Goal: Task Accomplishment & Management: Manage account settings

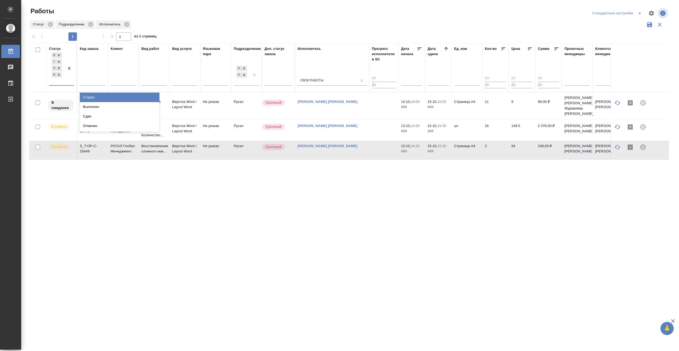
click at [66, 79] on div at bounding box center [69, 68] width 10 height 34
click at [140, 103] on div "Выполнен" at bounding box center [120, 107] width 80 height 10
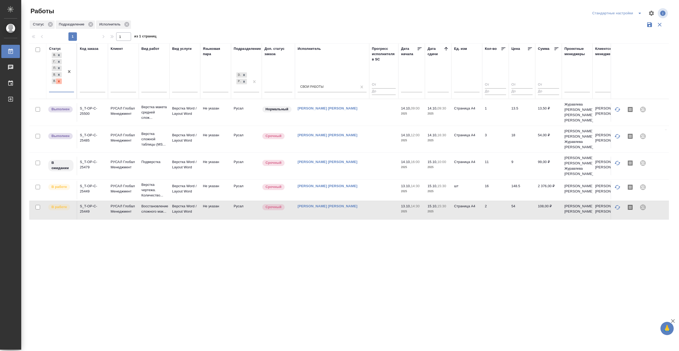
click at [59, 82] on icon at bounding box center [59, 81] width 2 height 2
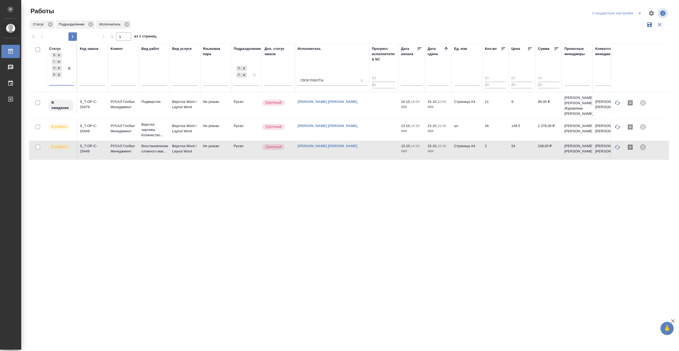
click at [376, 130] on td at bounding box center [383, 130] width 29 height 19
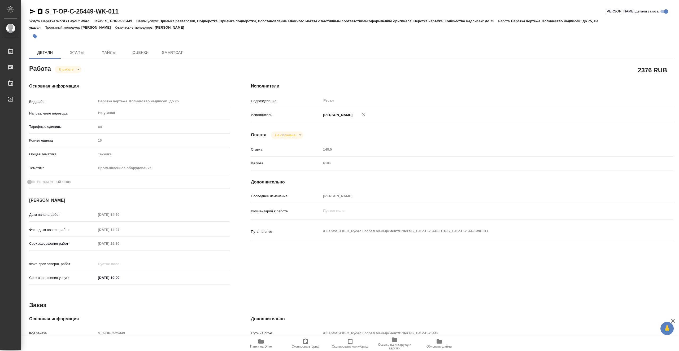
type textarea "x"
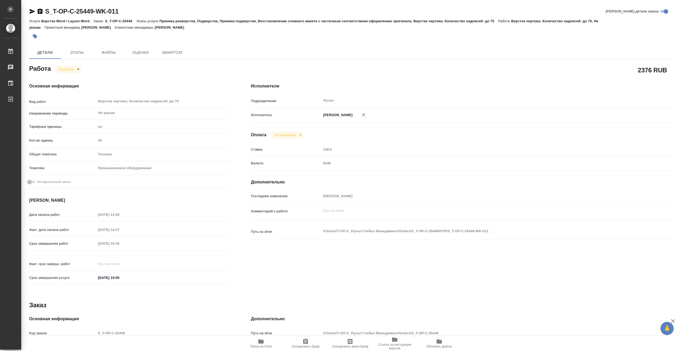
type textarea "x"
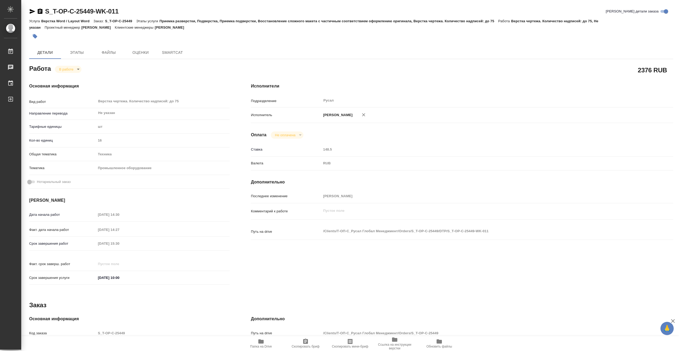
type textarea "x"
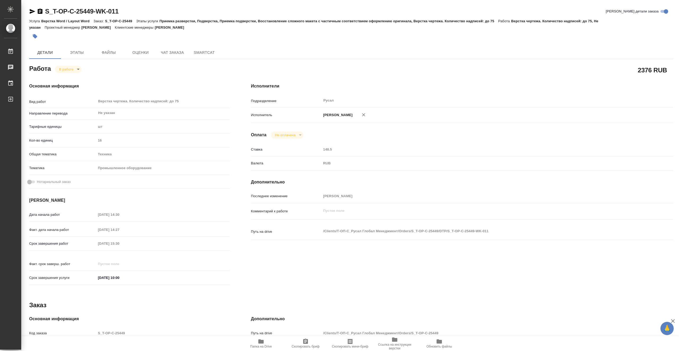
type textarea "x"
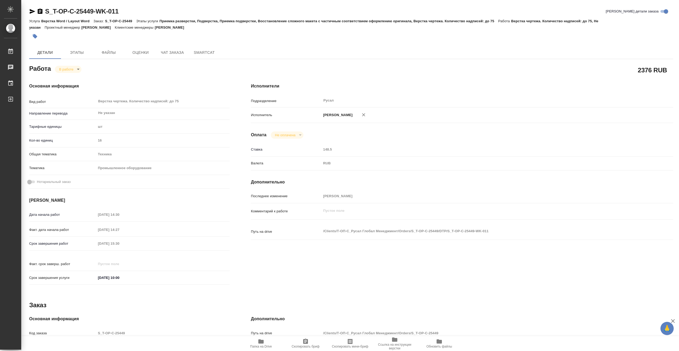
type textarea "x"
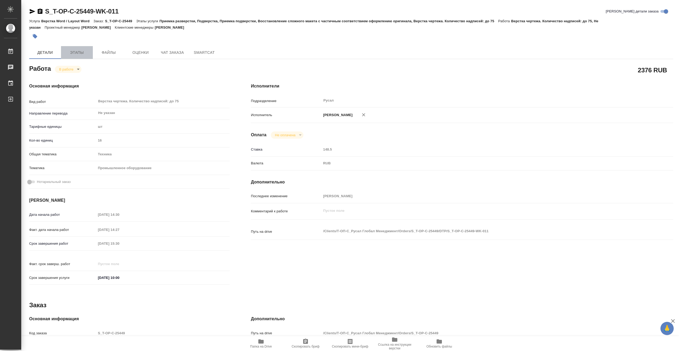
click at [85, 53] on span "Этапы" at bounding box center [76, 52] width 25 height 7
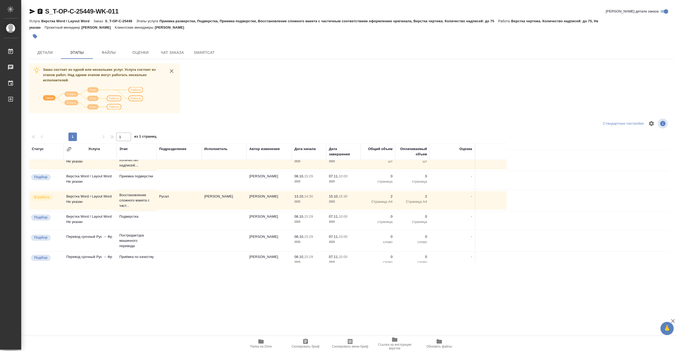
scroll to position [27, 0]
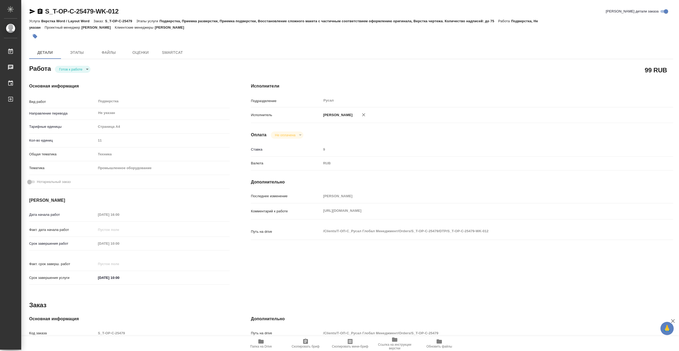
type textarea "x"
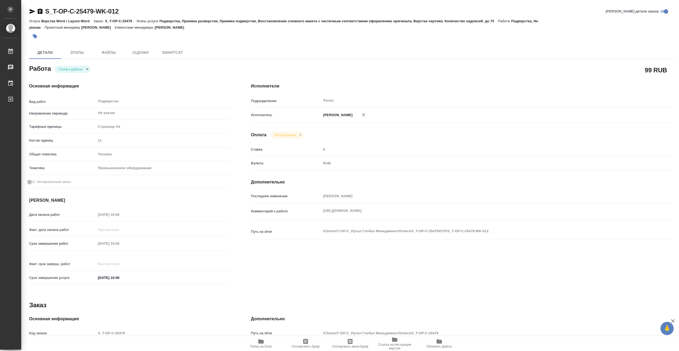
type textarea "x"
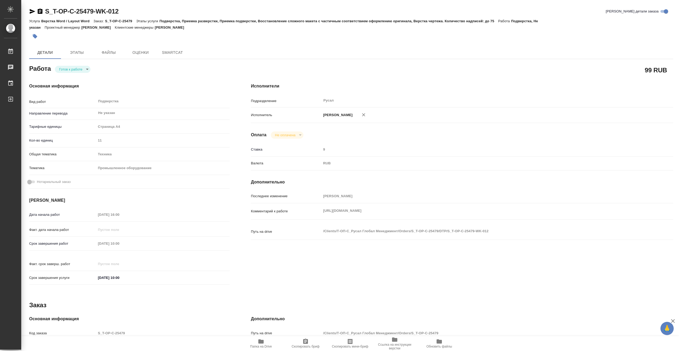
type textarea "x"
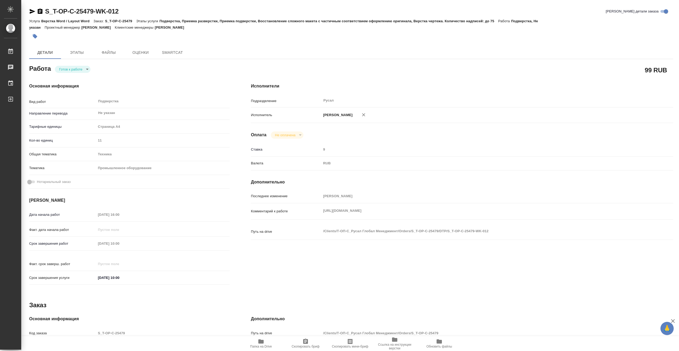
type textarea "x"
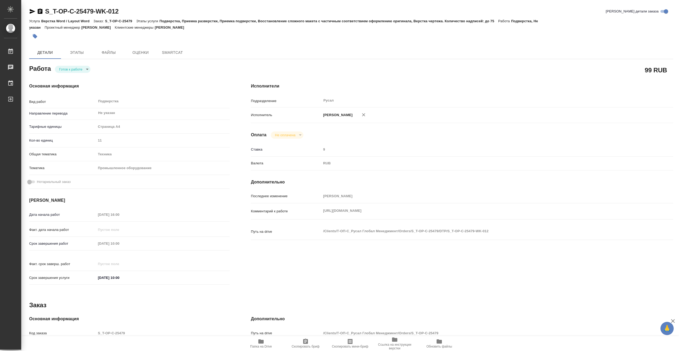
type textarea "x"
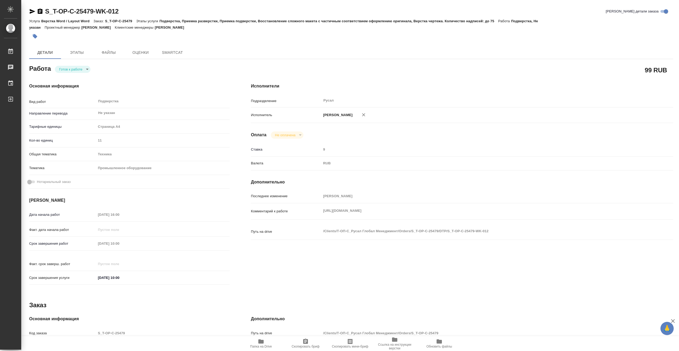
type textarea "x"
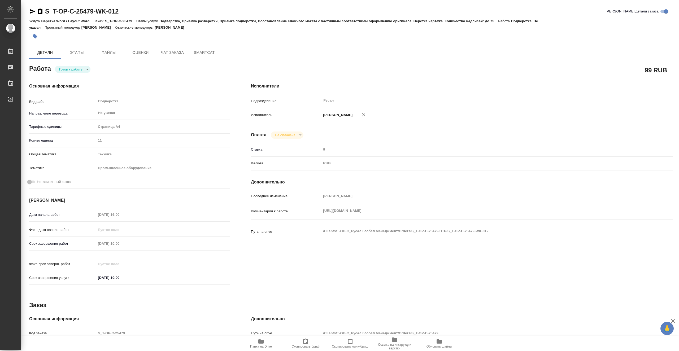
type textarea "x"
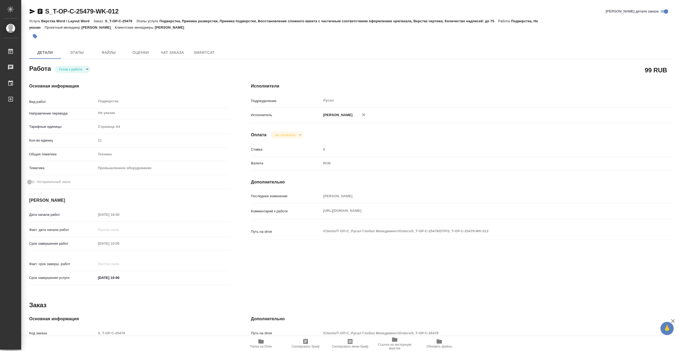
type textarea "x"
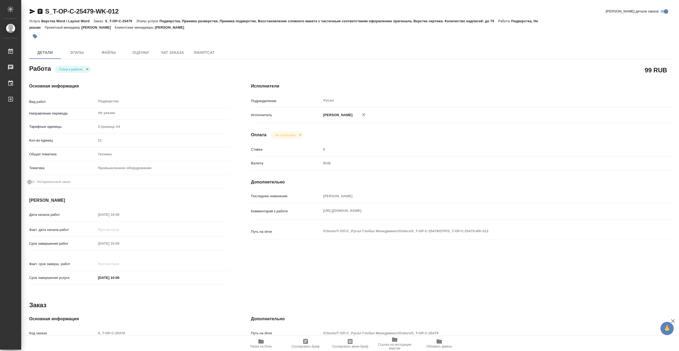
click at [78, 70] on body "🙏 .cls-1 fill:#fff; AWATERA Vasiutchenko Aleksandr Работы Чаты График Выйти S_T…" at bounding box center [339, 175] width 679 height 351
click at [78, 69] on li "В работе" at bounding box center [73, 69] width 36 height 9
type textarea "x"
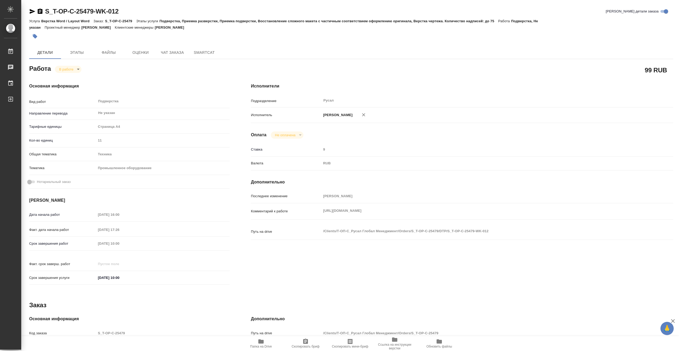
type textarea "x"
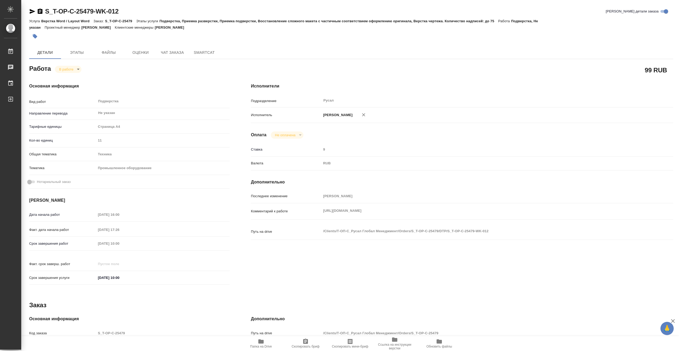
type textarea "x"
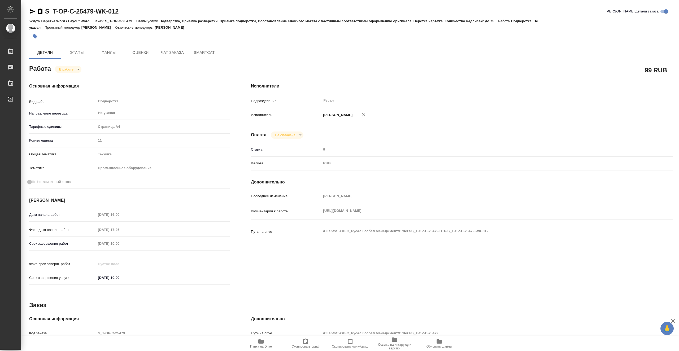
type textarea "x"
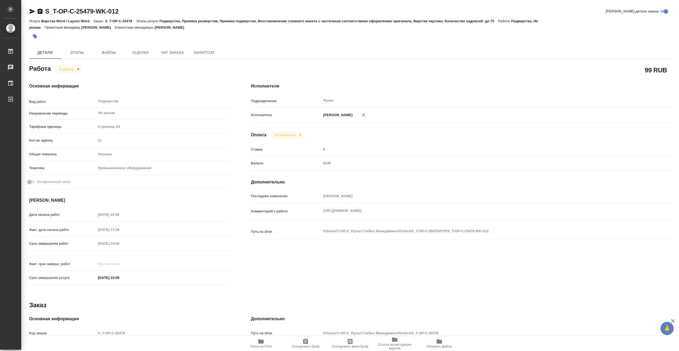
type textarea "x"
click at [265, 344] on span "Папка на Drive" at bounding box center [261, 344] width 38 height 10
drag, startPoint x: 111, startPoint y: 12, endPoint x: 44, endPoint y: 11, distance: 67.4
click at [44, 11] on div "S_T-OP-C-25479-WK-012 Кратко детали заказа" at bounding box center [351, 11] width 644 height 8
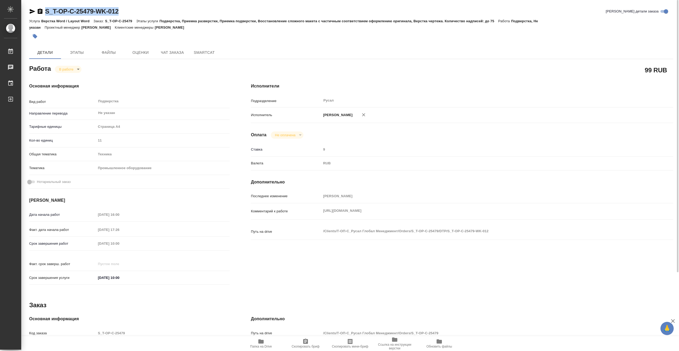
copy link "S_T-OP-C-25479-WK-012"
click at [271, 347] on span "Папка на Drive" at bounding box center [261, 347] width 22 height 4
click at [262, 345] on icon "button" at bounding box center [261, 342] width 6 height 6
click at [76, 68] on body "🙏 .cls-1 fill:#fff; AWATERA Vasiutchenko Aleksandr Работы 0 Чаты График Выйти S…" at bounding box center [339, 175] width 679 height 351
click at [79, 78] on li "Выполнен" at bounding box center [72, 78] width 35 height 9
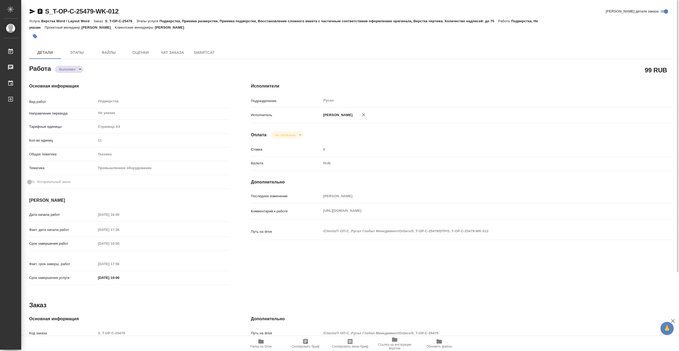
type textarea "x"
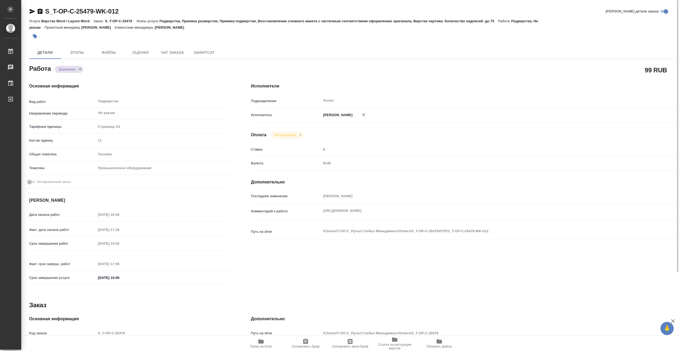
type textarea "x"
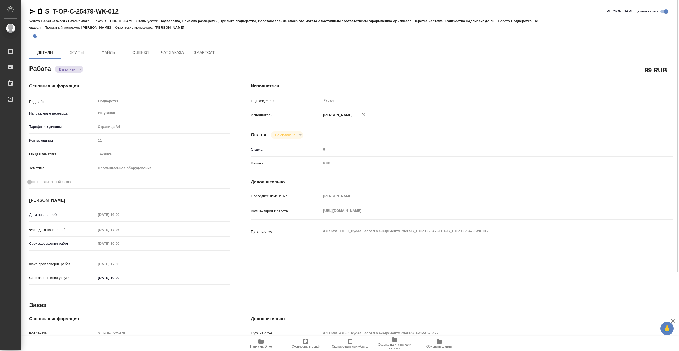
type textarea "x"
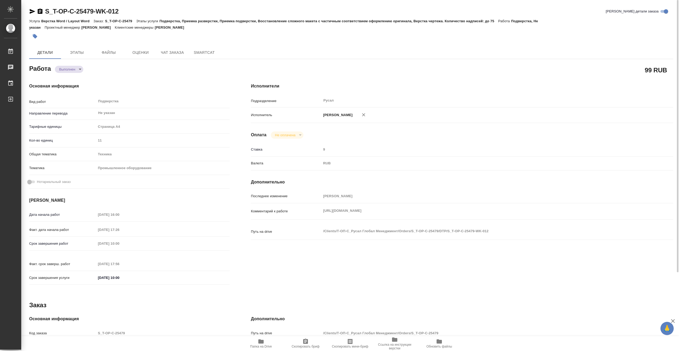
type textarea "x"
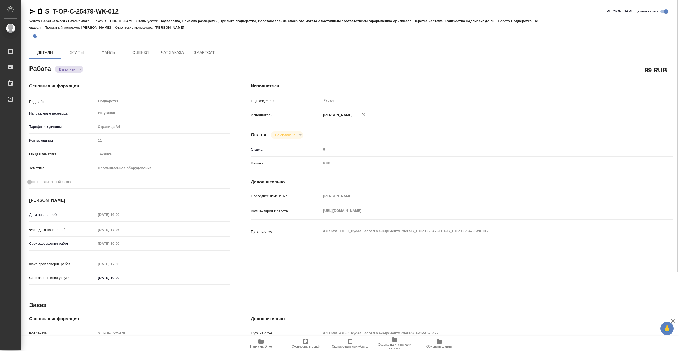
type textarea "x"
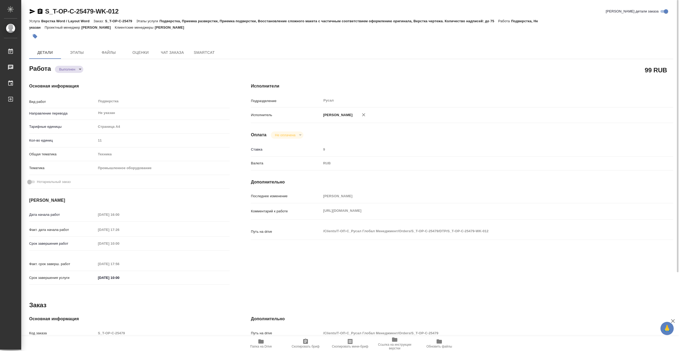
type textarea "x"
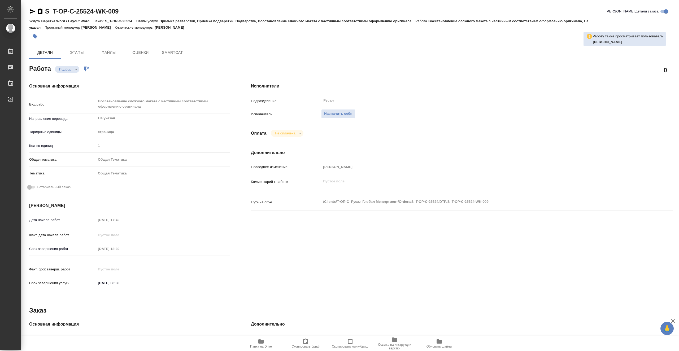
type textarea "x"
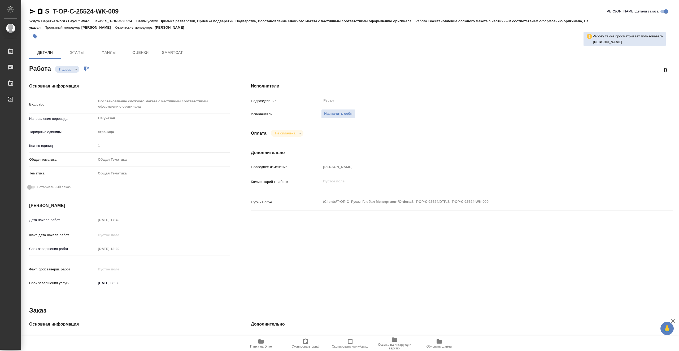
type textarea "x"
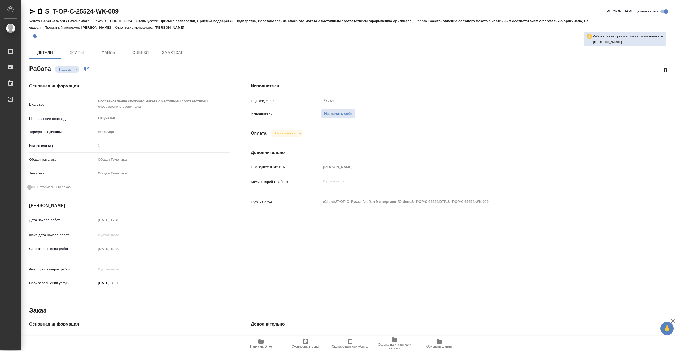
type textarea "x"
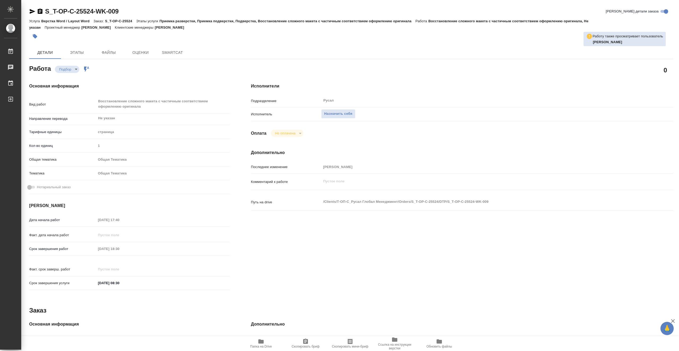
type textarea "x"
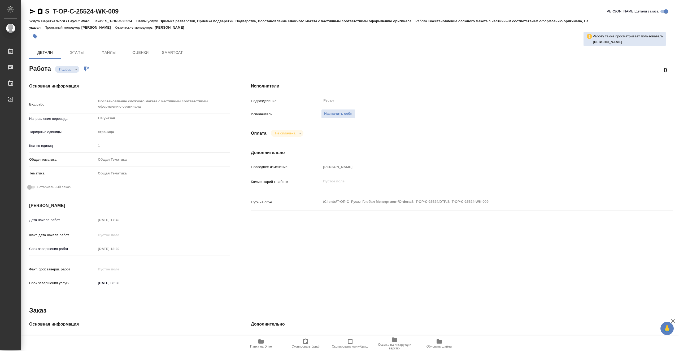
type textarea "x"
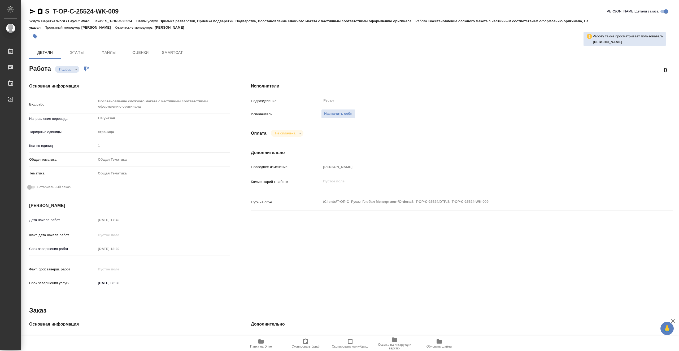
type textarea "x"
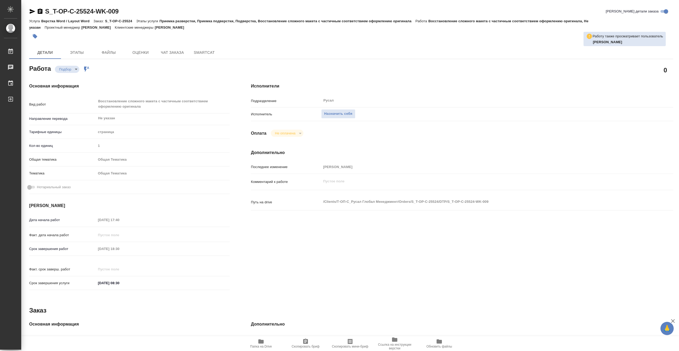
type textarea "x"
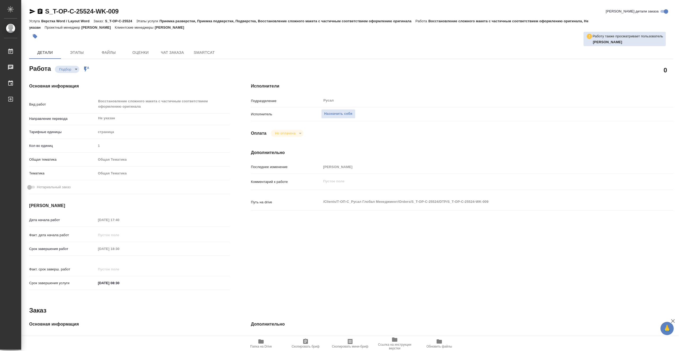
type textarea "x"
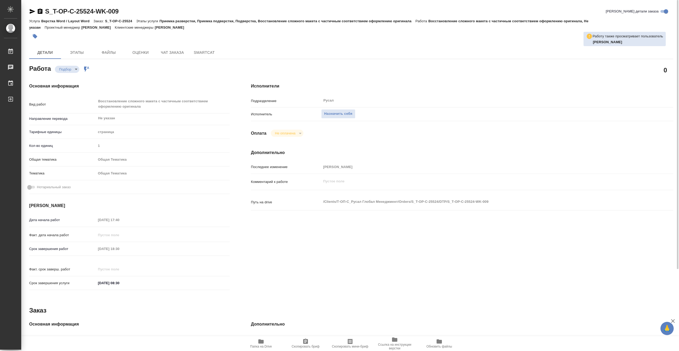
click at [266, 341] on span "Папка на Drive" at bounding box center [261, 344] width 38 height 10
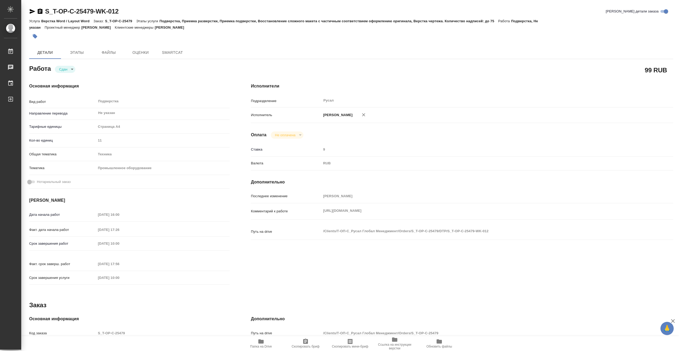
type textarea "x"
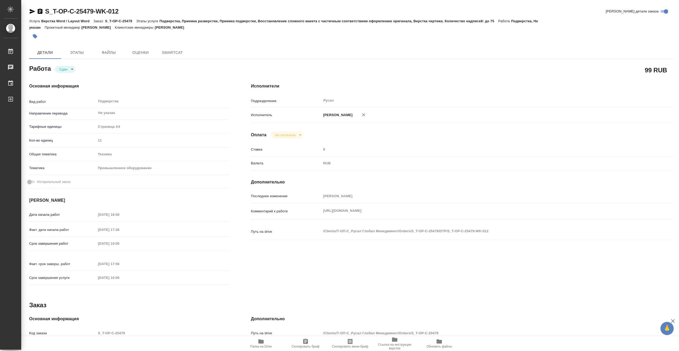
type textarea "x"
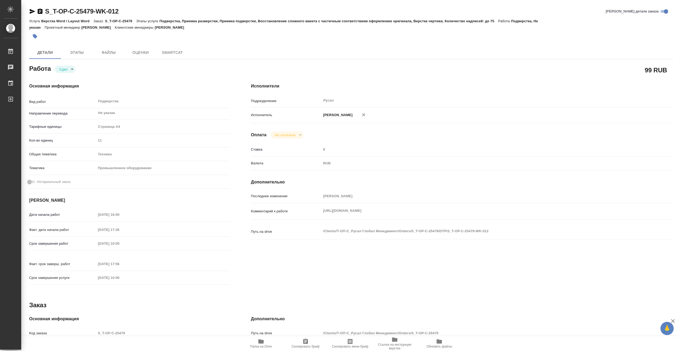
type textarea "x"
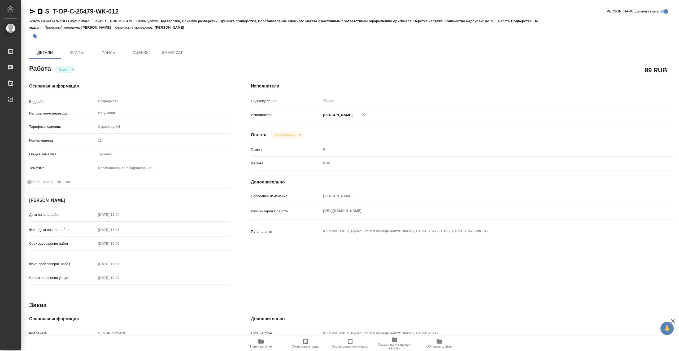
type textarea "x"
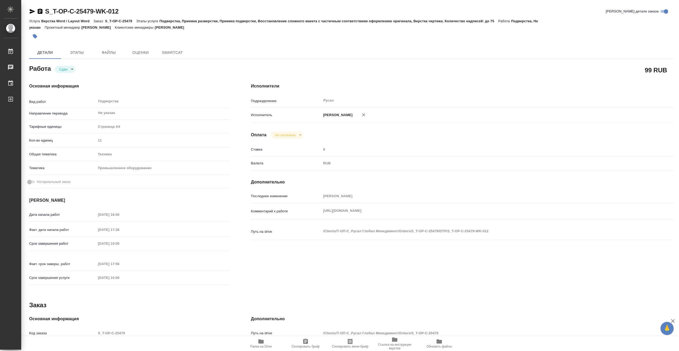
type textarea "x"
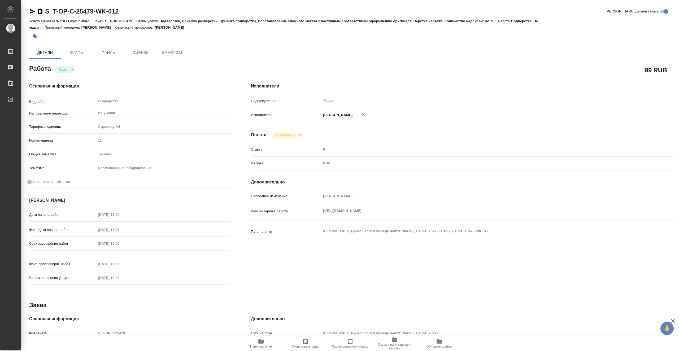
type textarea "x"
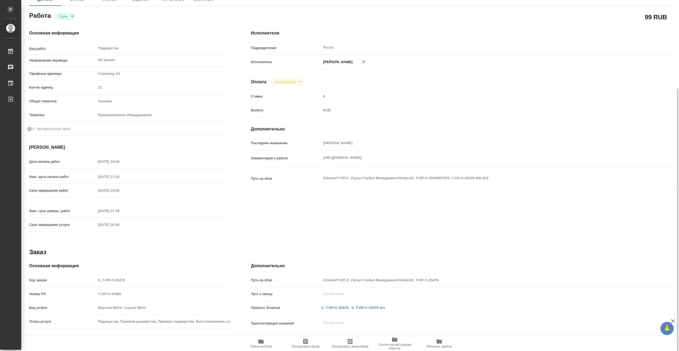
type textarea "x"
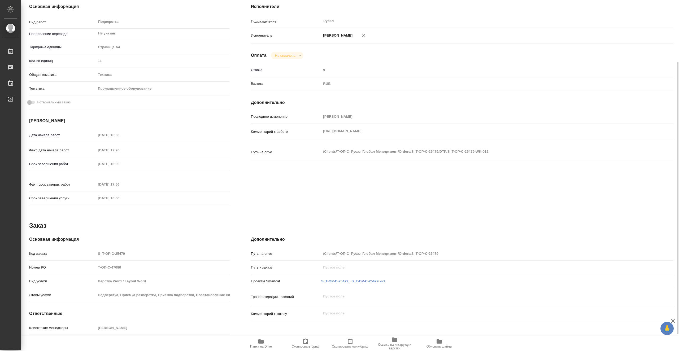
scroll to position [101, 0]
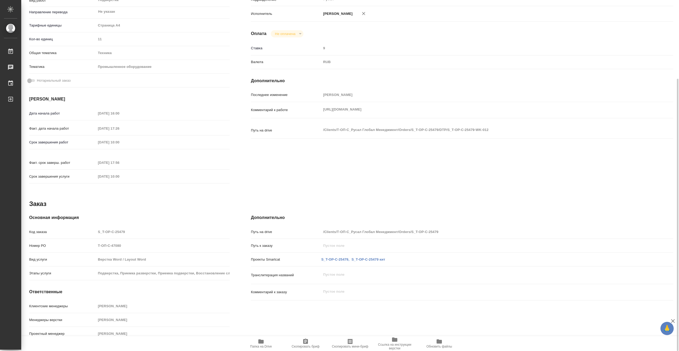
type textarea "x"
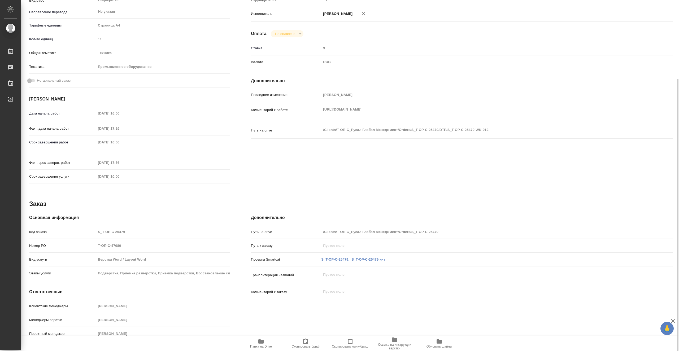
type textarea "x"
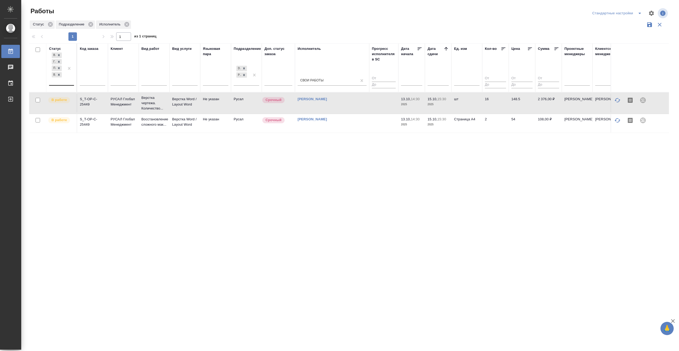
click at [62, 81] on div "В ожидании Готов к работе Подбор В работе" at bounding box center [56, 68] width 15 height 34
click at [134, 106] on div "Выполнен" at bounding box center [120, 107] width 80 height 10
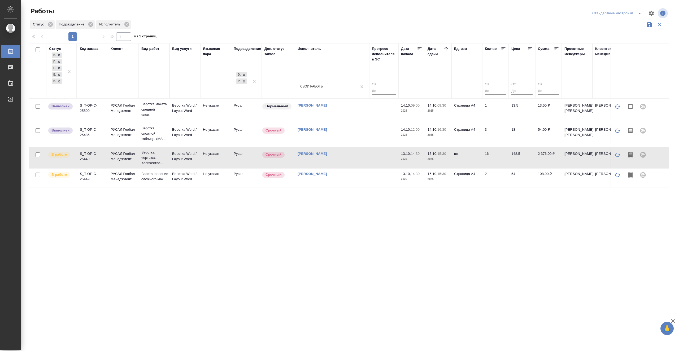
click at [333, 211] on div "Статус В ожидании Готов к работе Подбор В работе Выполнен Код заказа Клиент Вид…" at bounding box center [349, 138] width 640 height 191
